Goal: Check status: Check status

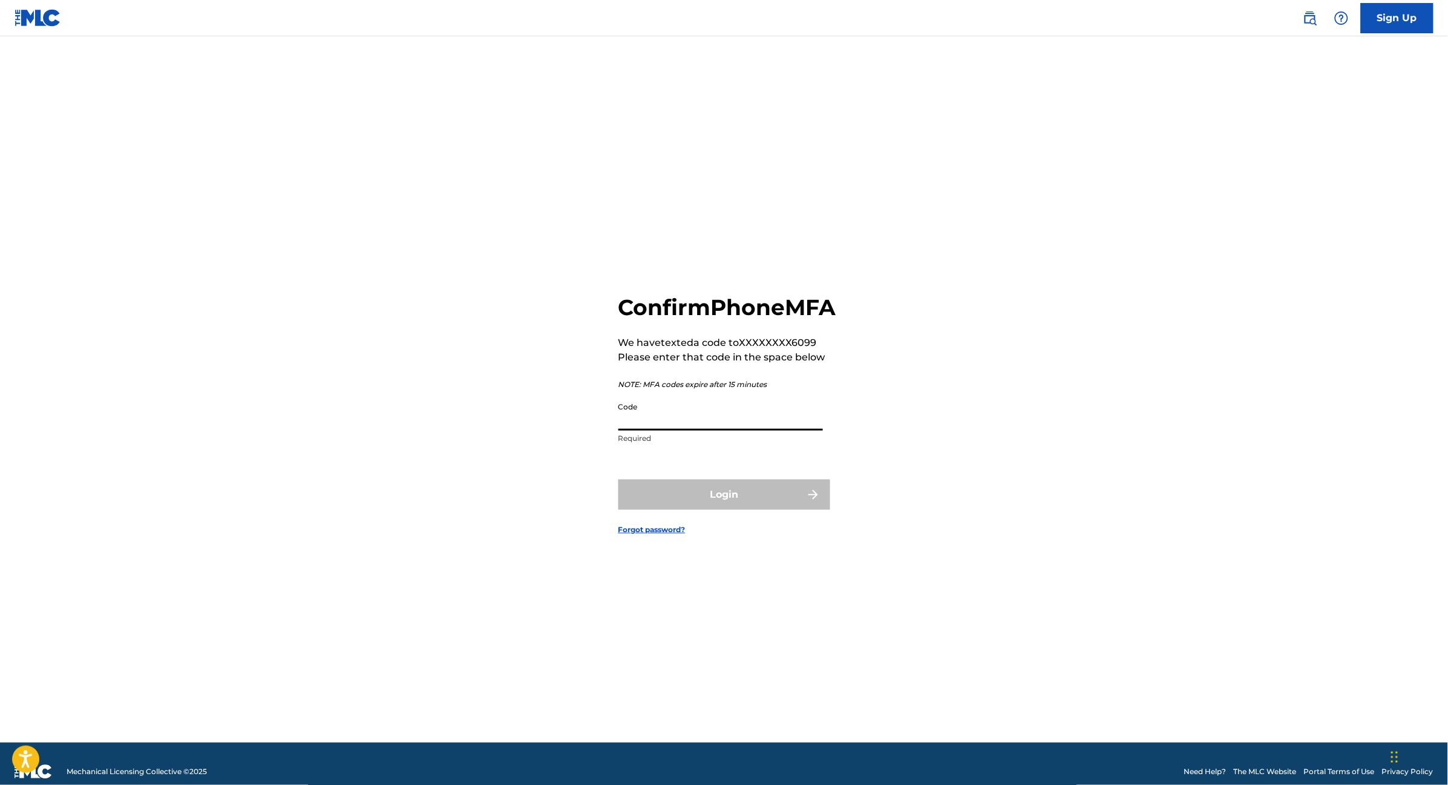
click at [688, 431] on input "Code" at bounding box center [720, 413] width 204 height 34
type input "947726"
click at [618, 480] on button "Login" at bounding box center [724, 495] width 212 height 30
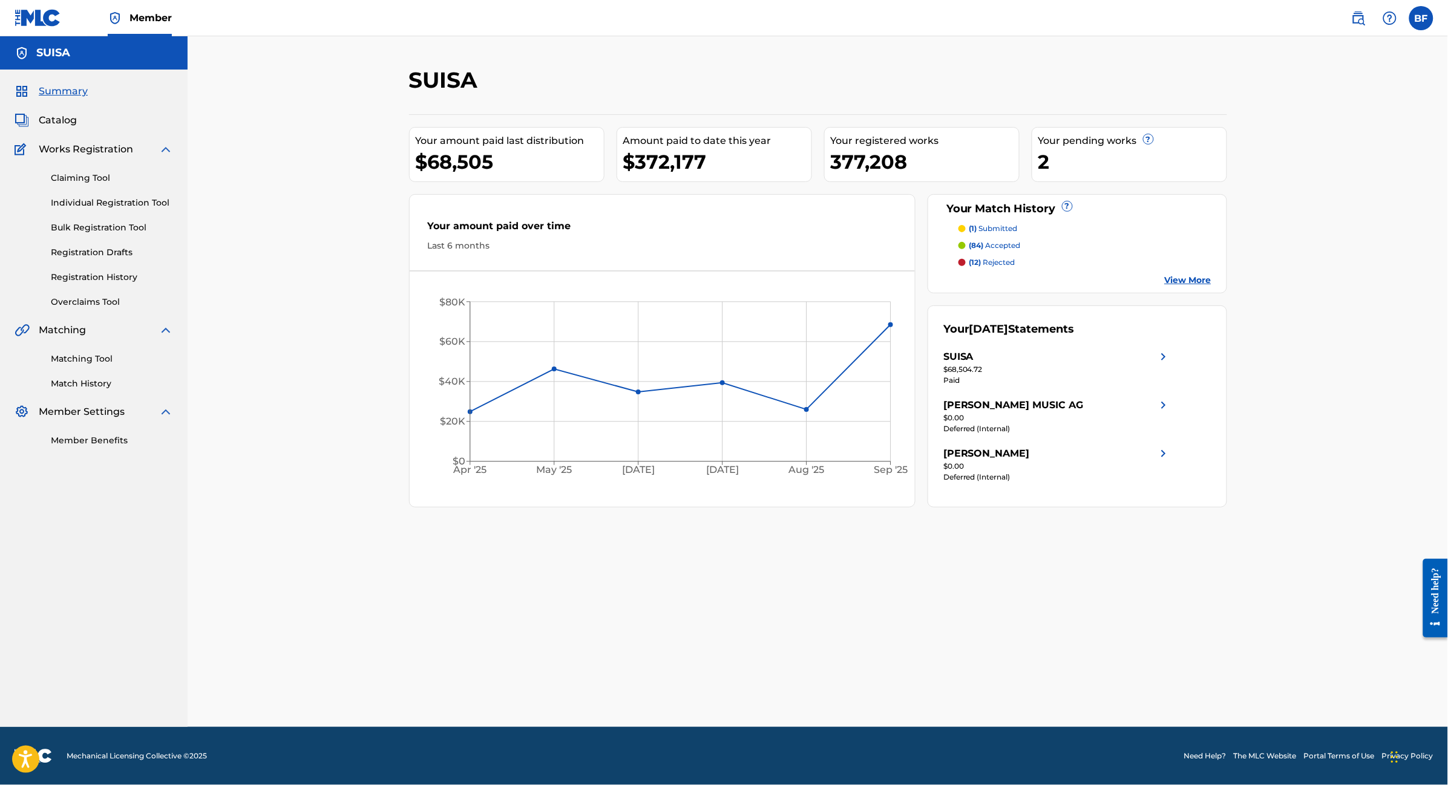
click at [116, 273] on link "Registration History" at bounding box center [112, 277] width 122 height 13
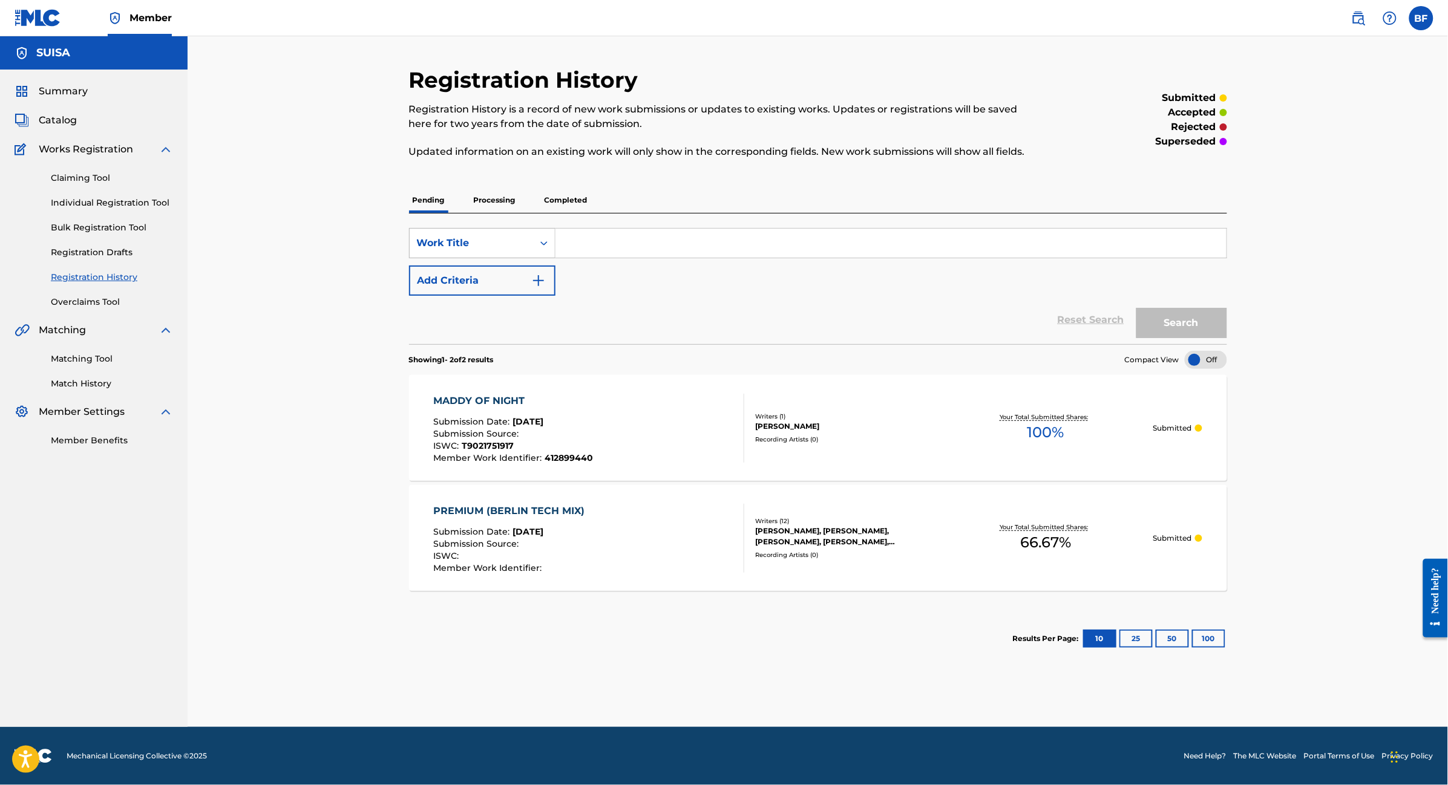
click at [515, 252] on div "Work Title" at bounding box center [471, 243] width 123 height 23
click at [500, 272] on div "Publisher Name" at bounding box center [482, 273] width 145 height 30
click at [624, 248] on input "Search Form" at bounding box center [890, 243] width 671 height 29
type input "zeitwind publishing"
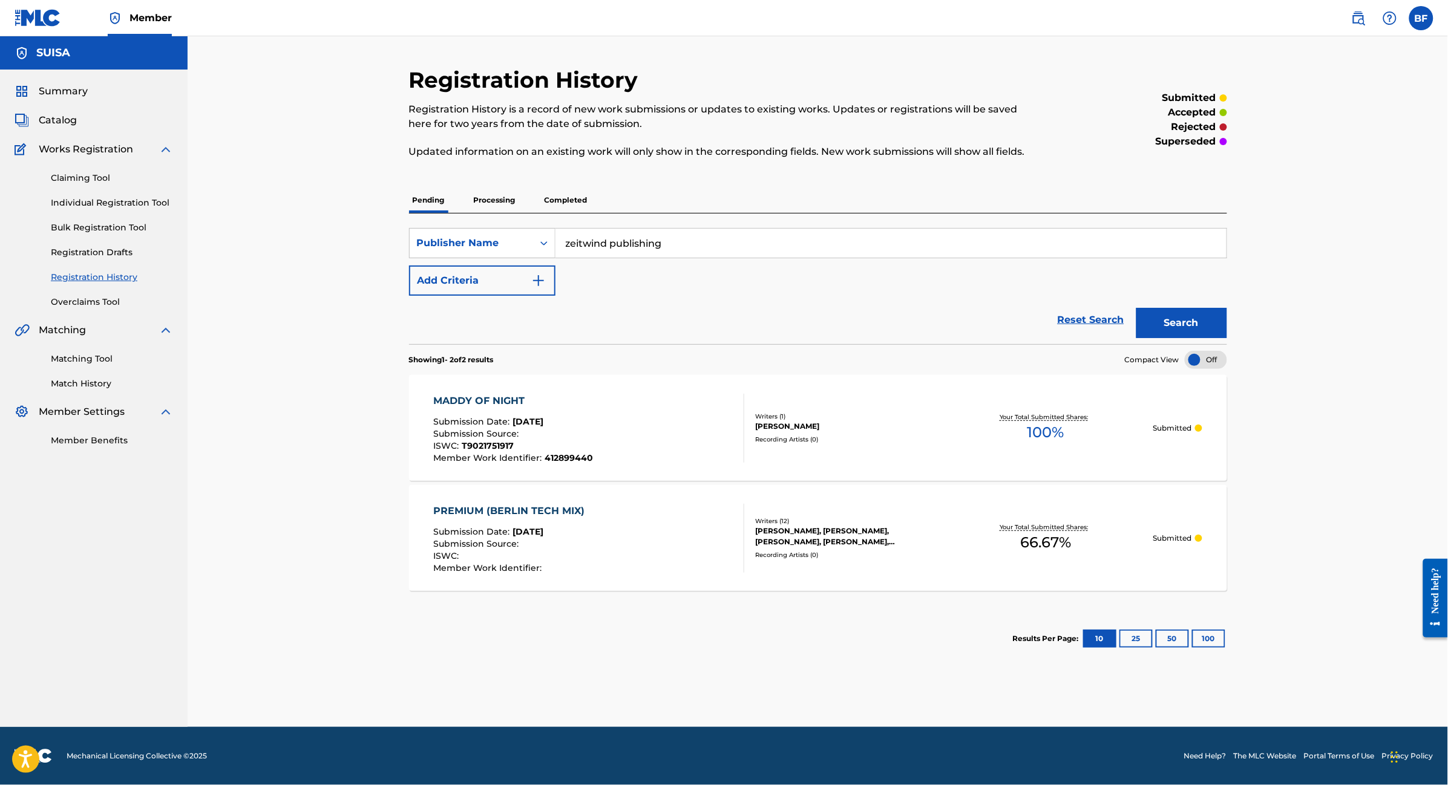
click at [1197, 312] on button "Search" at bounding box center [1181, 323] width 91 height 30
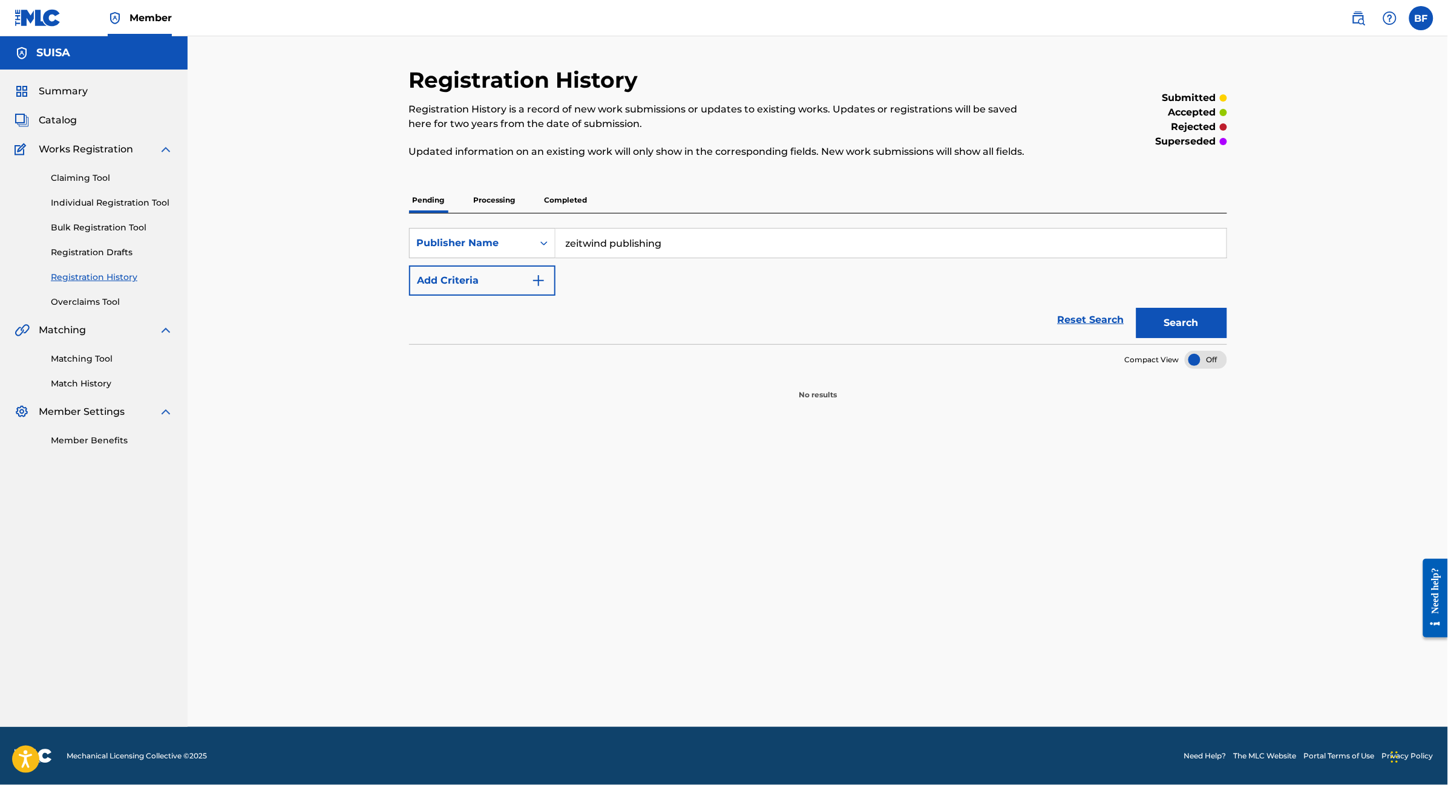
click at [504, 201] on p "Processing" at bounding box center [494, 200] width 49 height 25
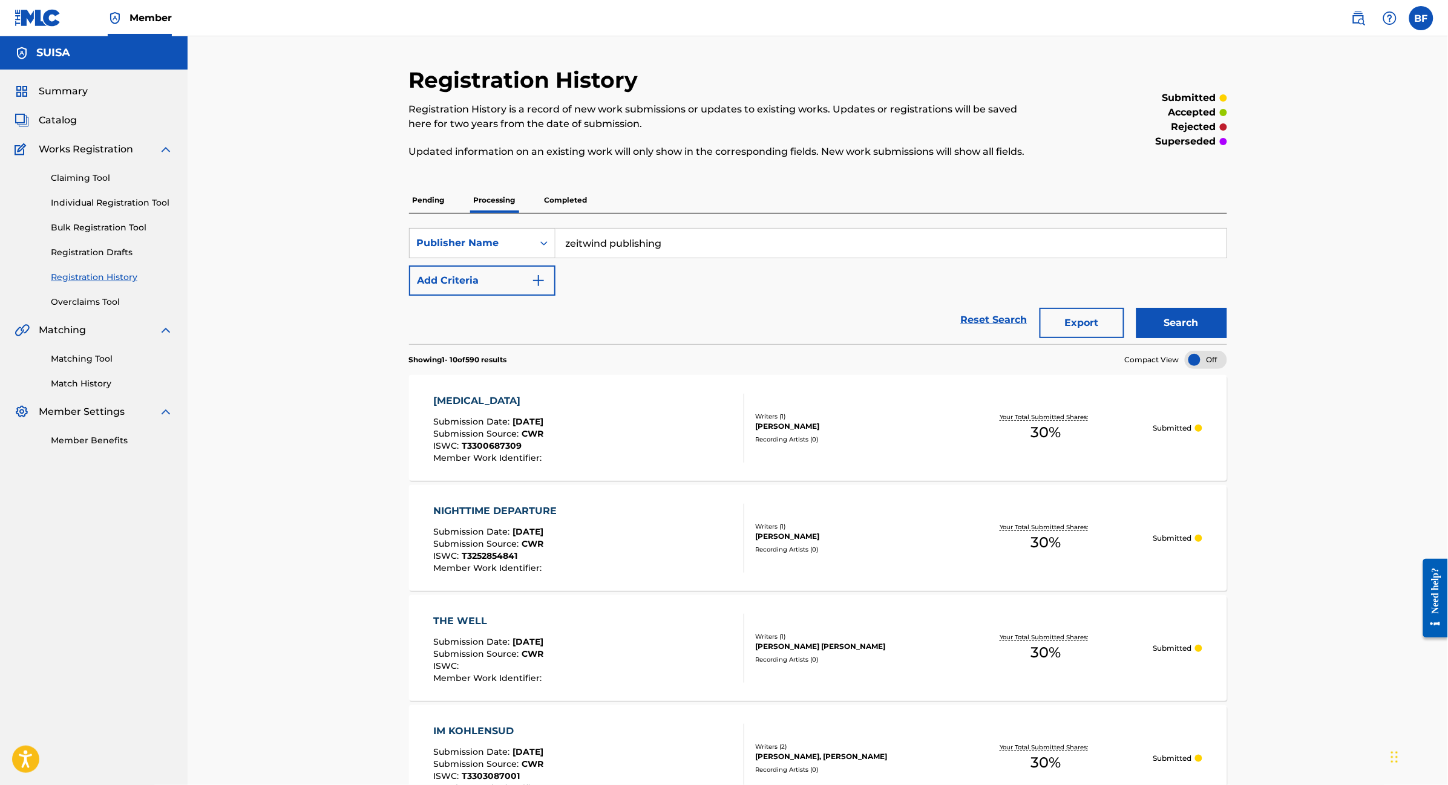
click at [567, 200] on p "Completed" at bounding box center [566, 200] width 50 height 25
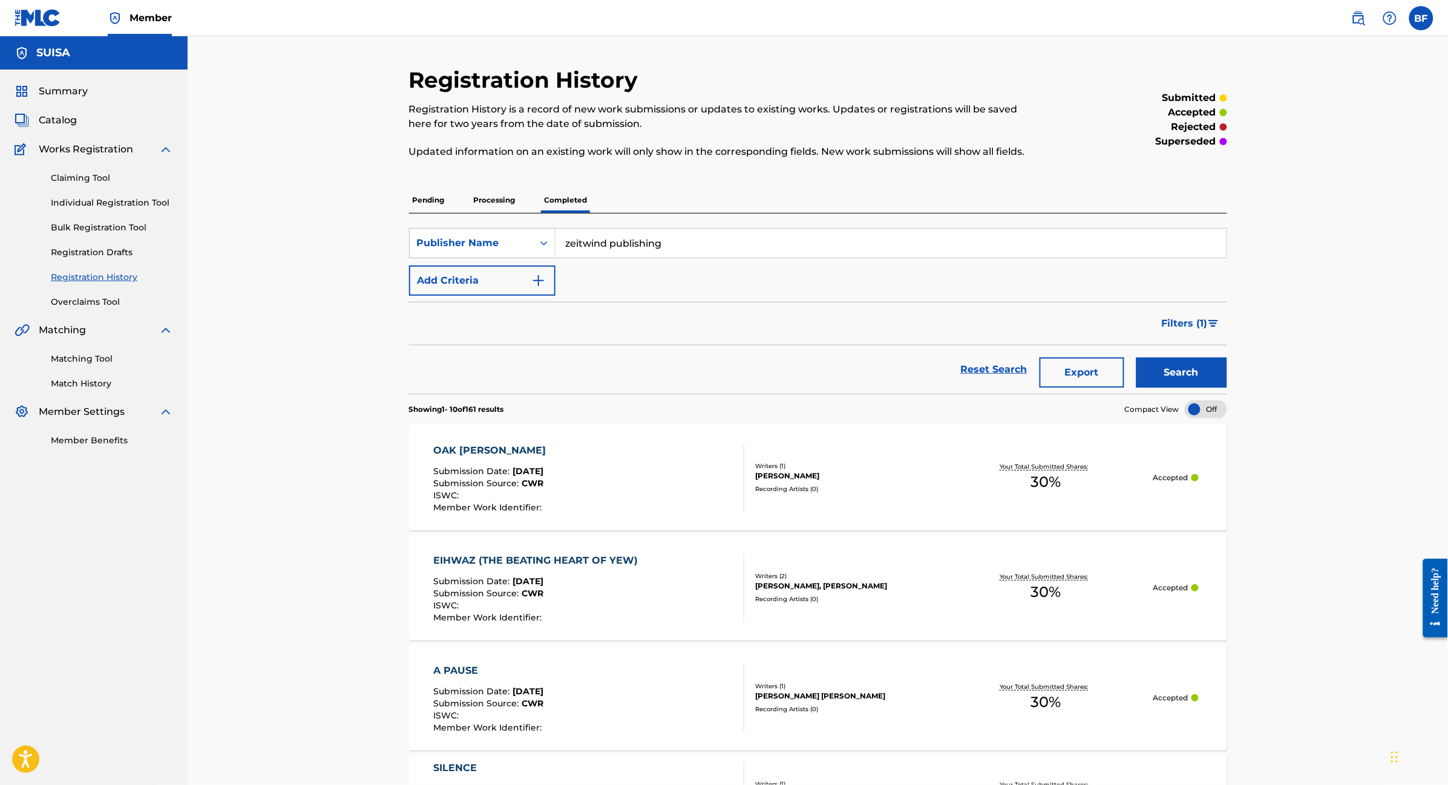
click at [488, 200] on p "Processing" at bounding box center [494, 200] width 49 height 25
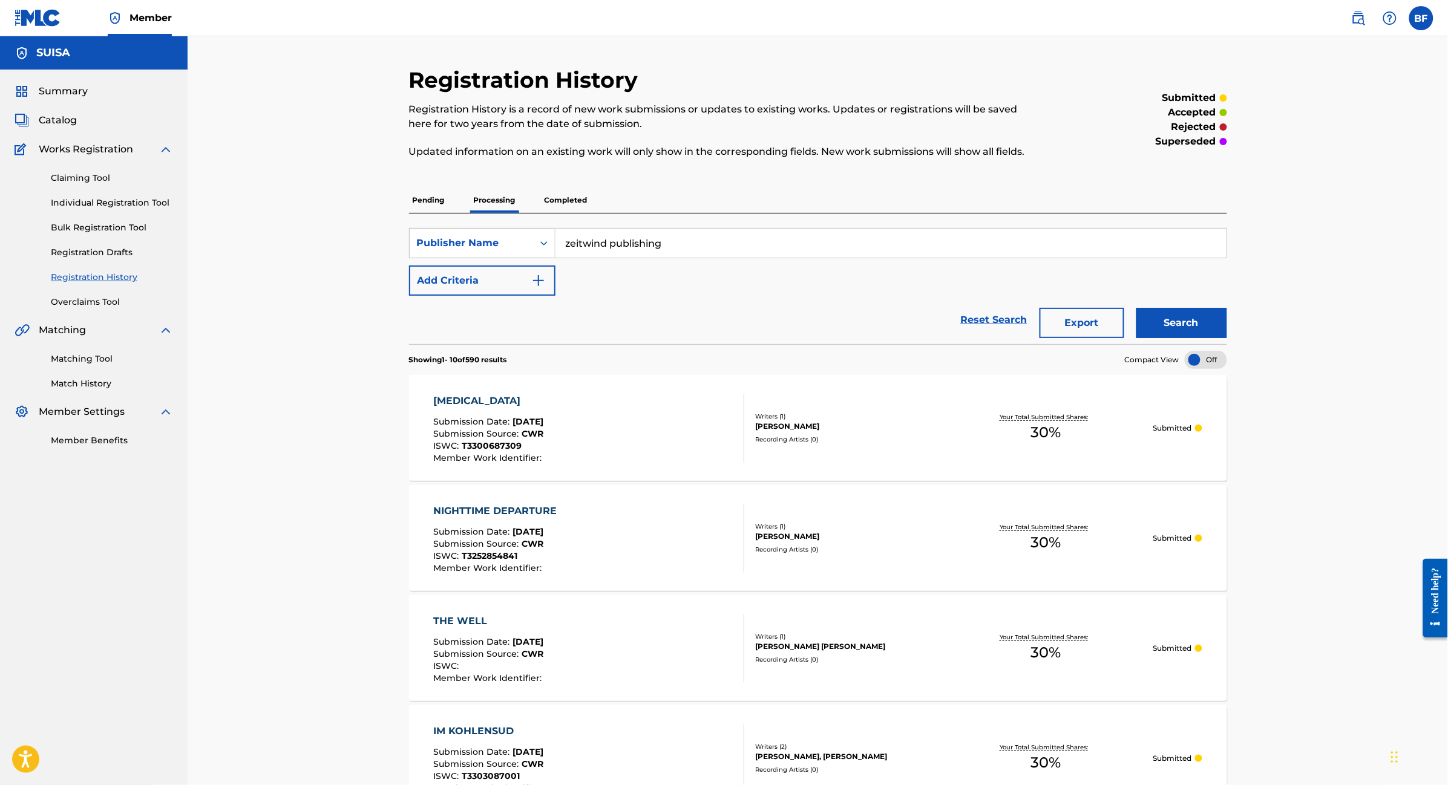
click at [533, 285] on img "Search Form" at bounding box center [538, 280] width 15 height 15
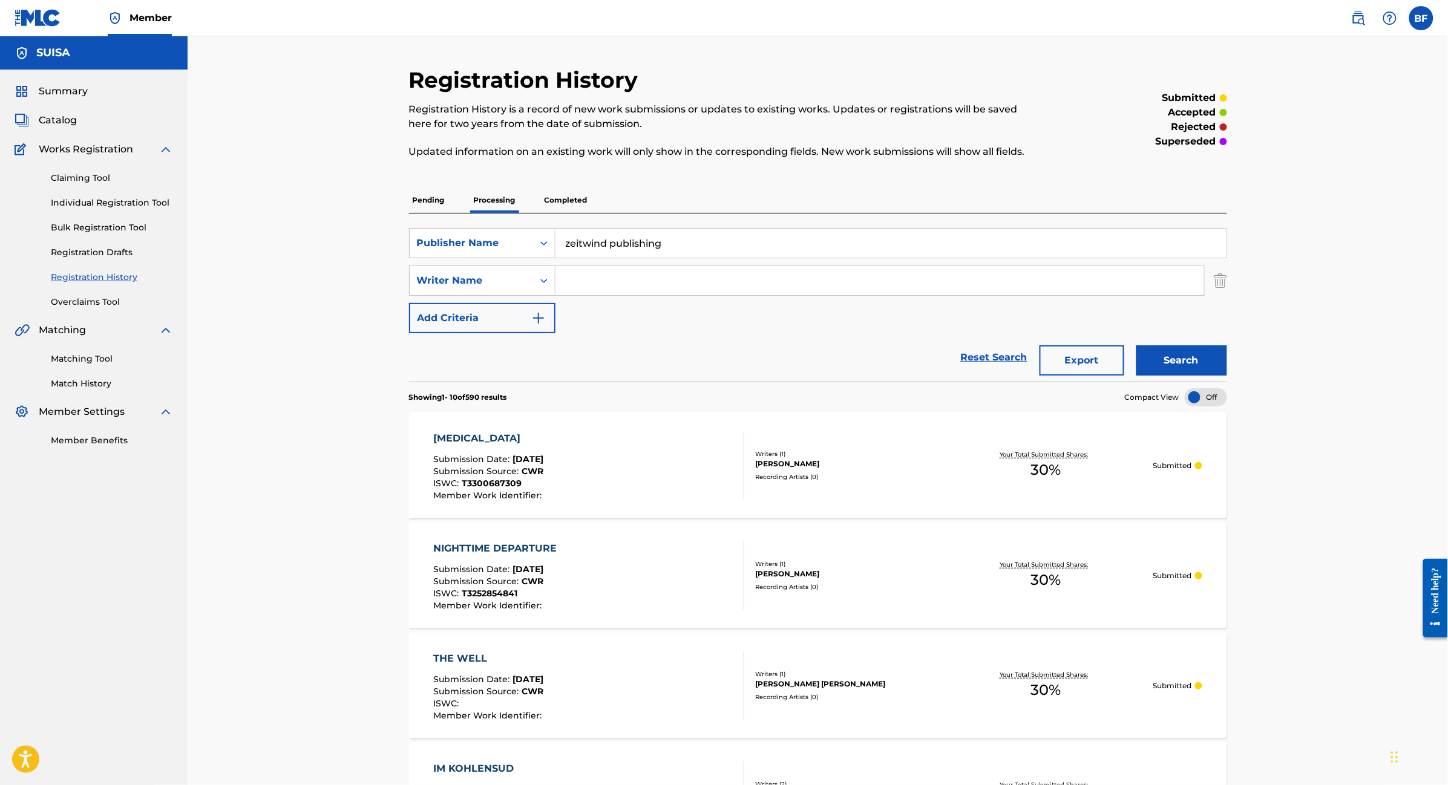
click at [611, 275] on input "Search Form" at bounding box center [879, 280] width 648 height 29
type input "[PERSON_NAME]"
click at [1192, 354] on button "Search" at bounding box center [1181, 360] width 91 height 30
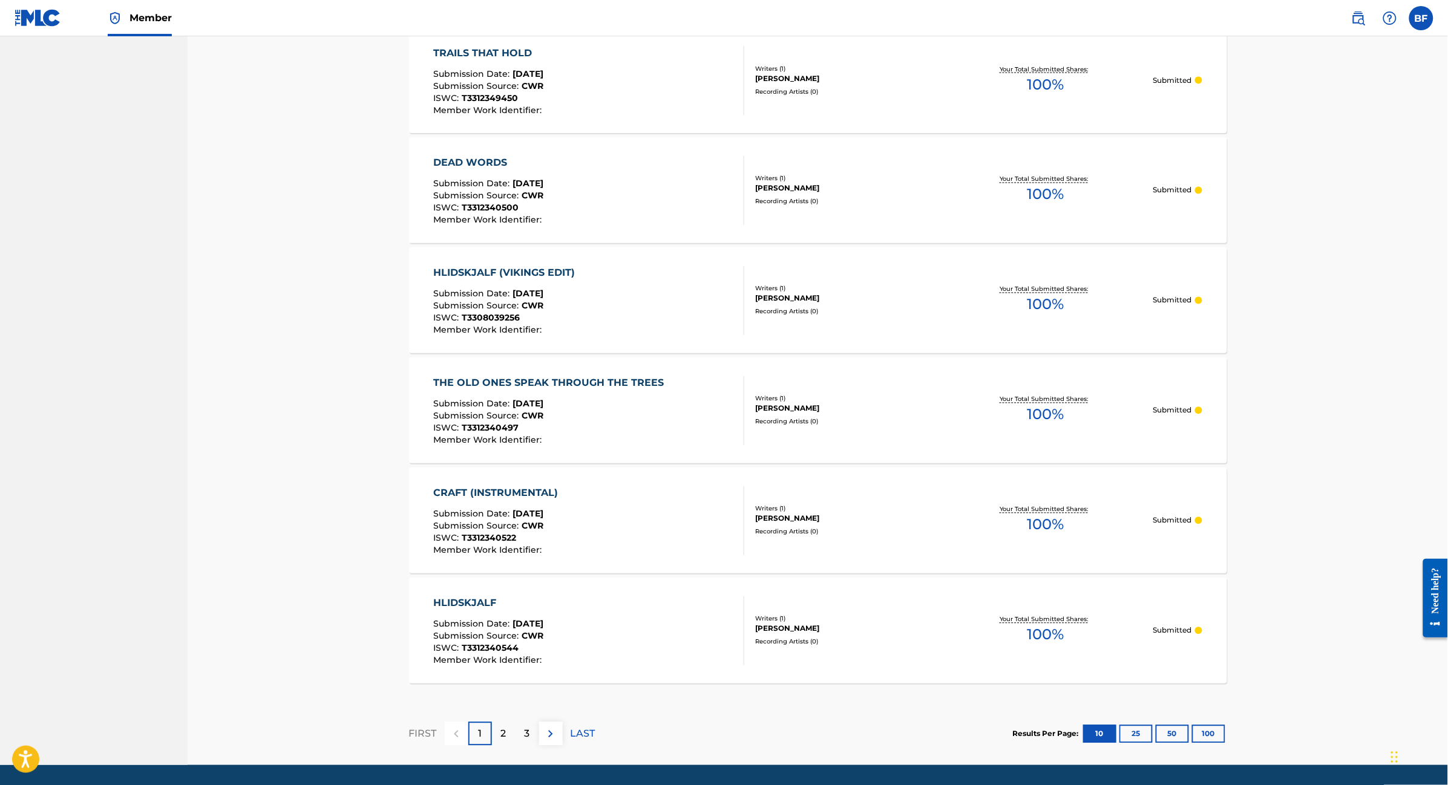
scroll to position [863, 0]
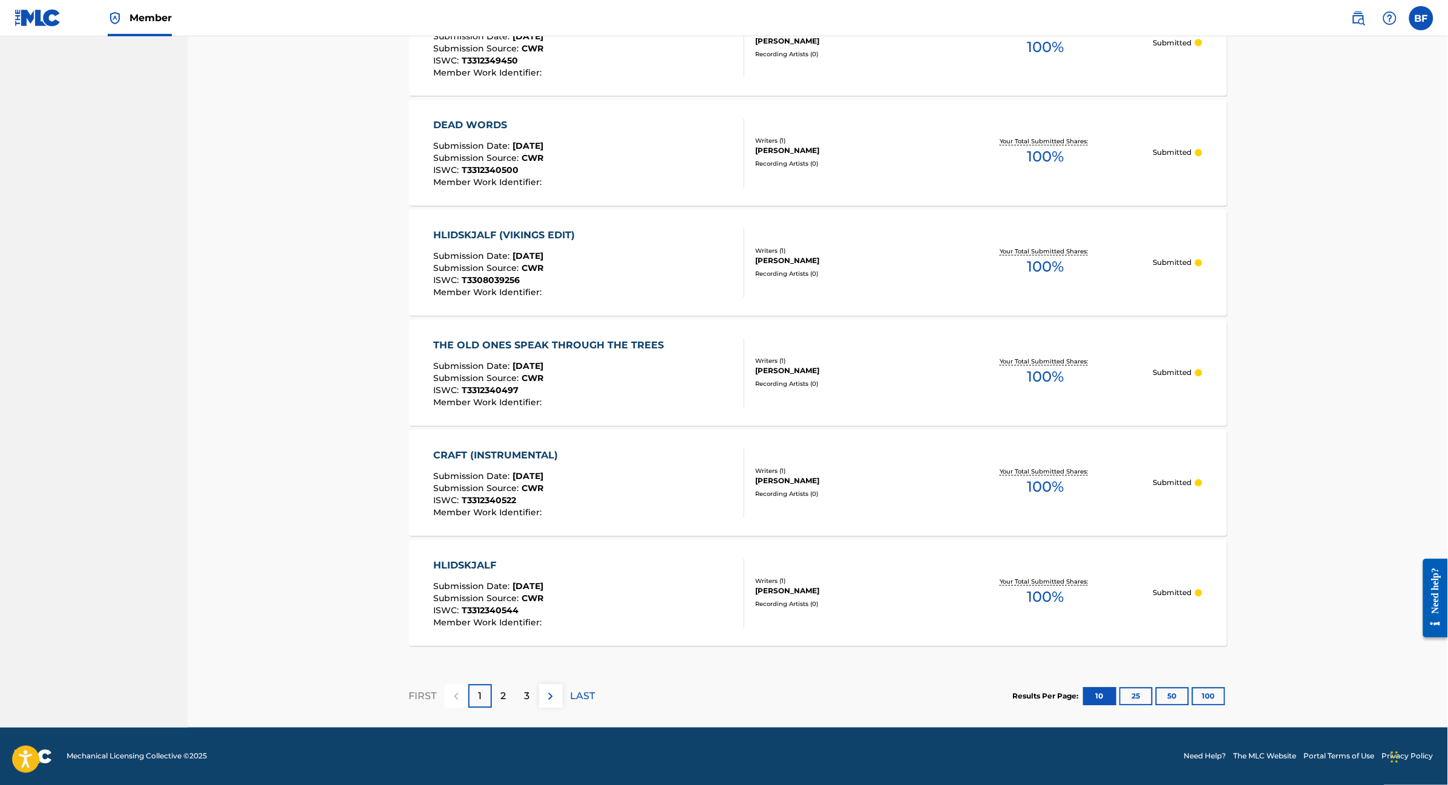
click at [1139, 704] on button "25" at bounding box center [1135, 697] width 33 height 18
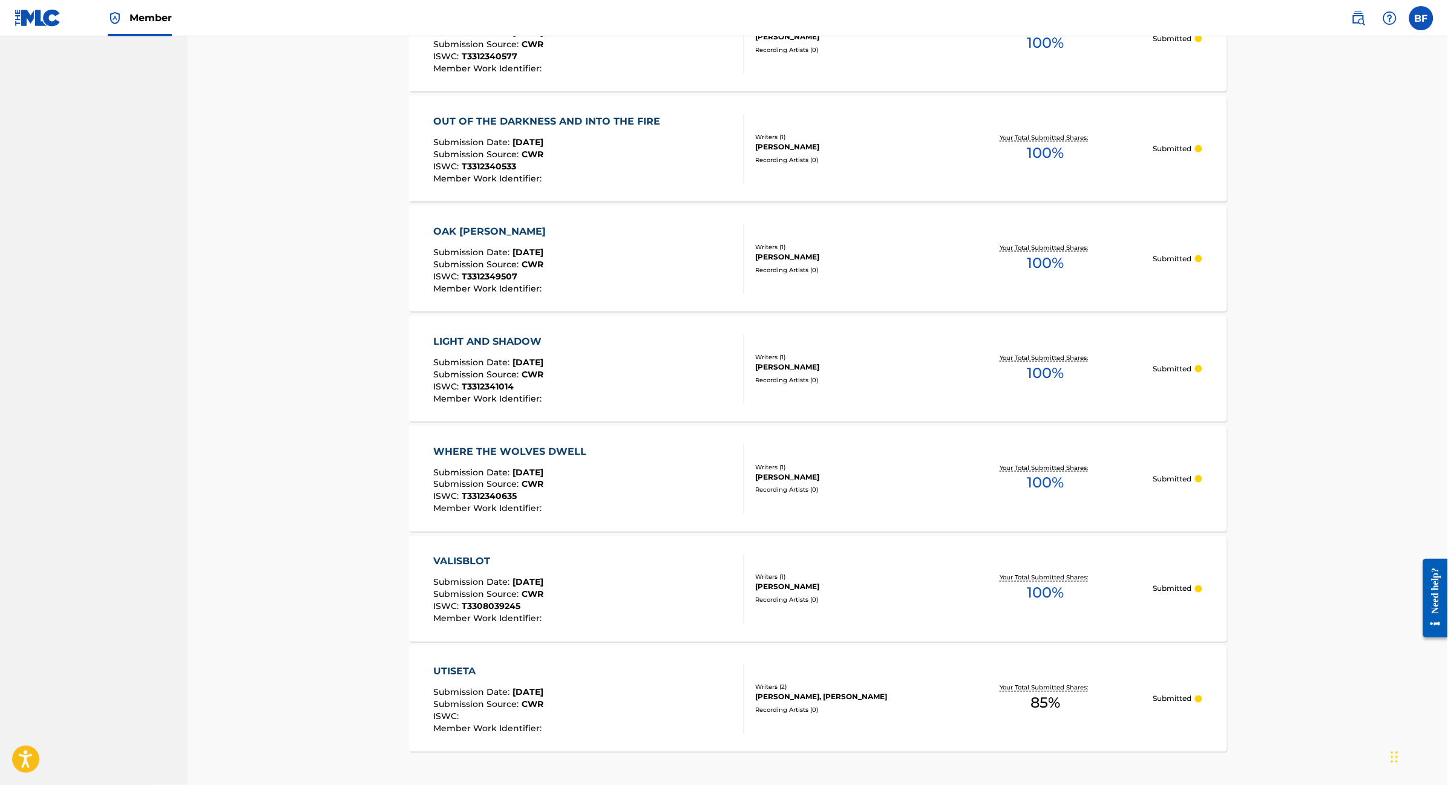
scroll to position [2515, 0]
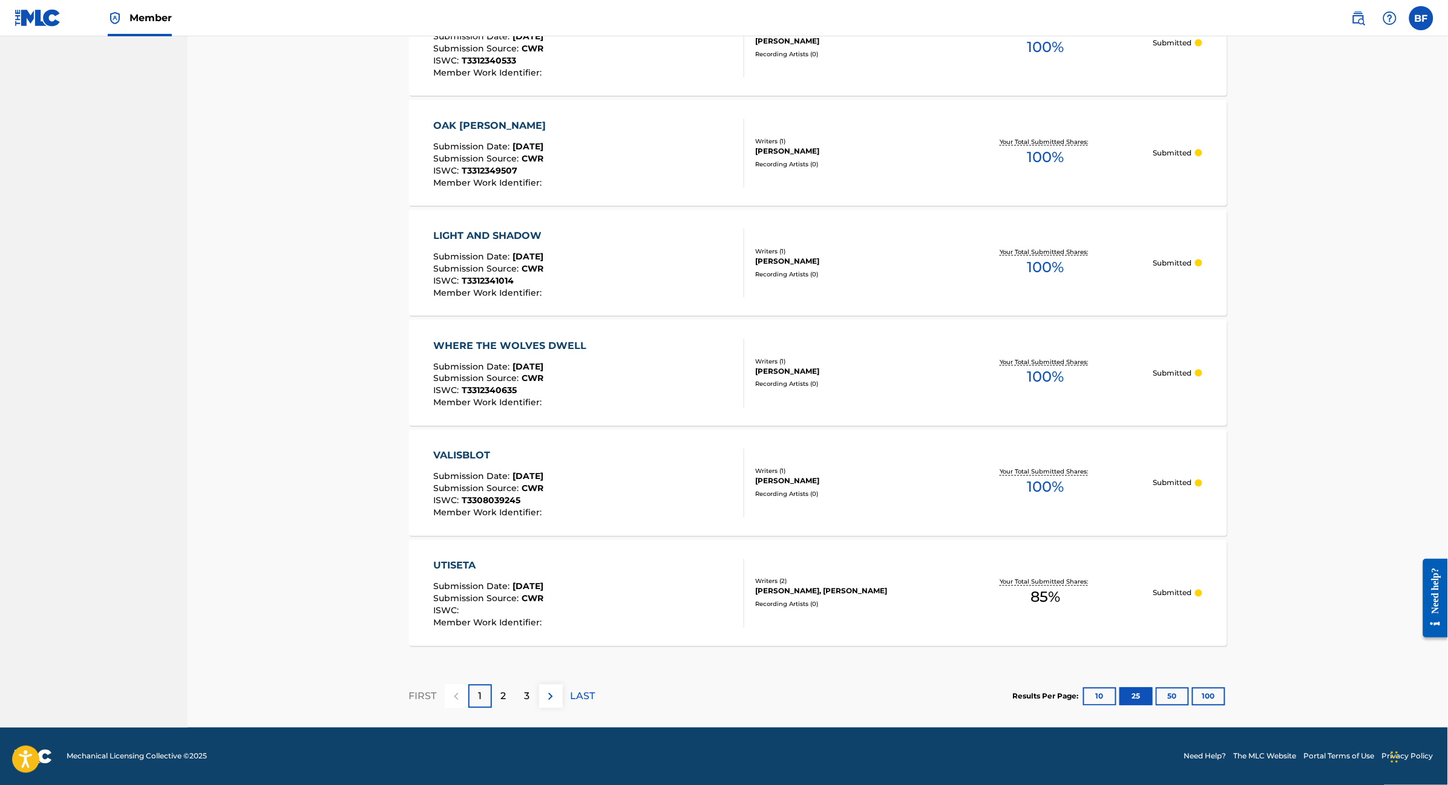
click at [955, 581] on div "Your Total Submitted Shares: 85 %" at bounding box center [1045, 593] width 215 height 37
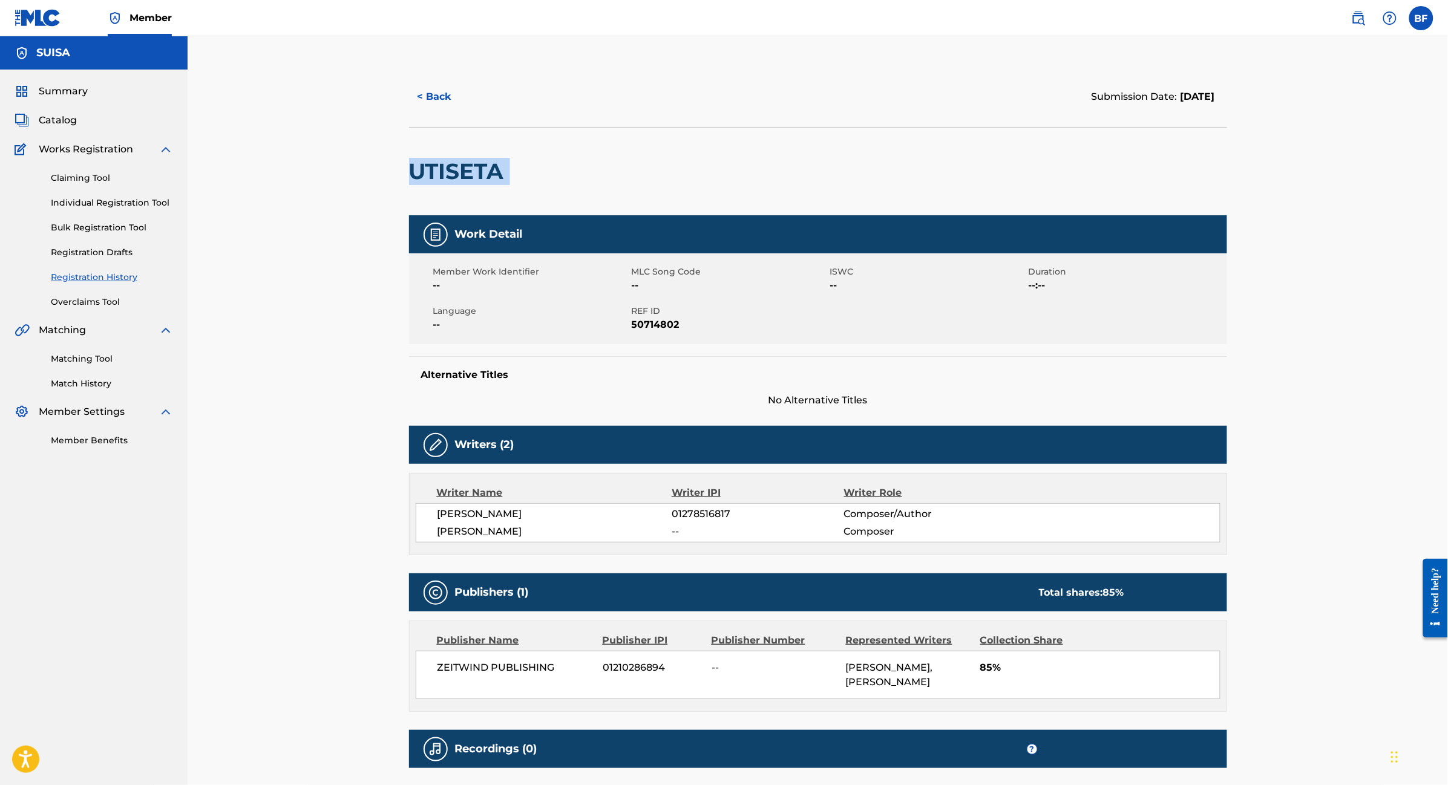
drag, startPoint x: 436, startPoint y: 165, endPoint x: 390, endPoint y: 165, distance: 45.4
click at [390, 165] on div "< Back Submission Date: [DATE] UTISETA Work Detail Member Work Identifier -- ML…" at bounding box center [818, 445] width 1260 height 819
copy div "UTISETA"
